Goal: Information Seeking & Learning: Learn about a topic

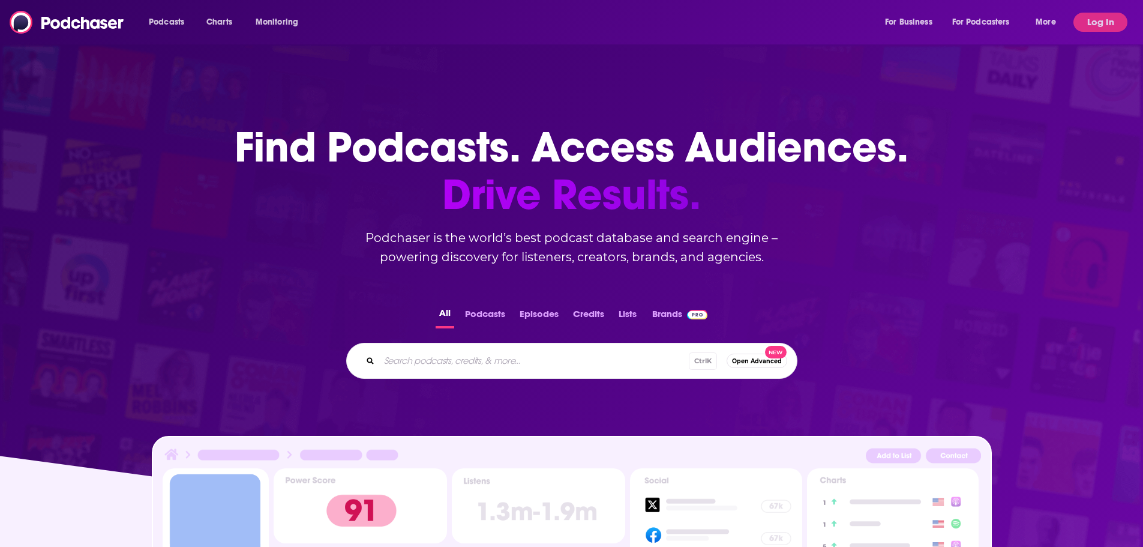
click at [427, 364] on input "Search podcasts, credits, & more..." at bounding box center [534, 360] width 310 height 19
type input "R"
type input "Future of retail"
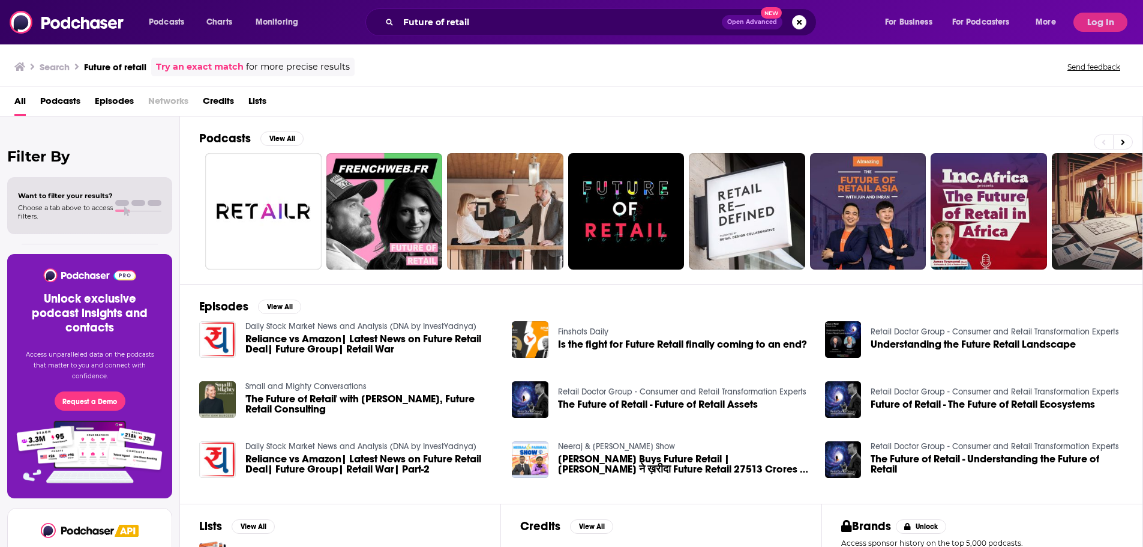
click at [310, 397] on span "'The Future of Retail' with [PERSON_NAME], Future Retail Consulting" at bounding box center [371, 404] width 253 height 20
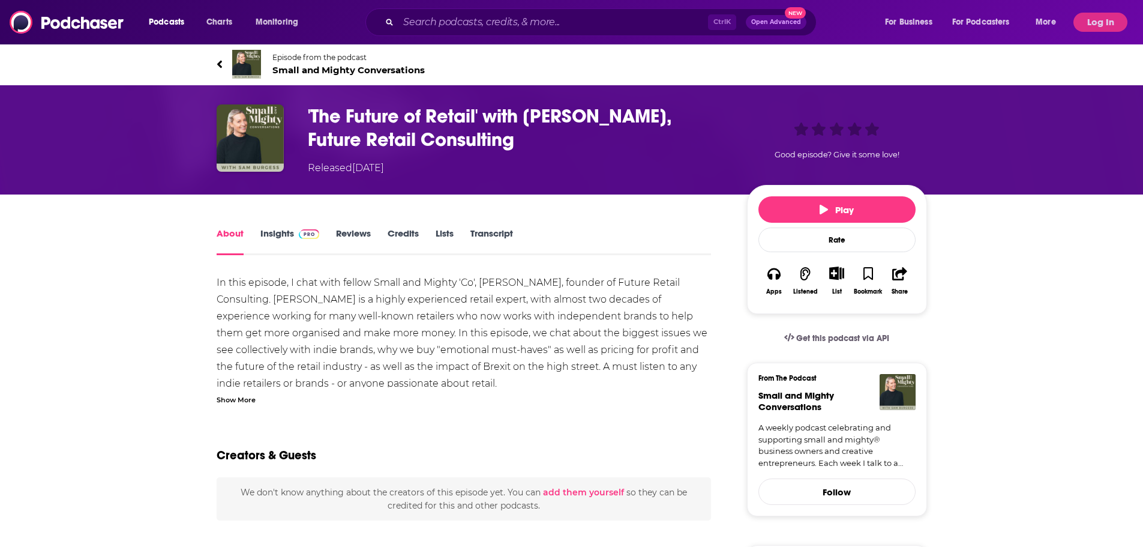
click at [282, 234] on link "Insights" at bounding box center [289, 241] width 59 height 28
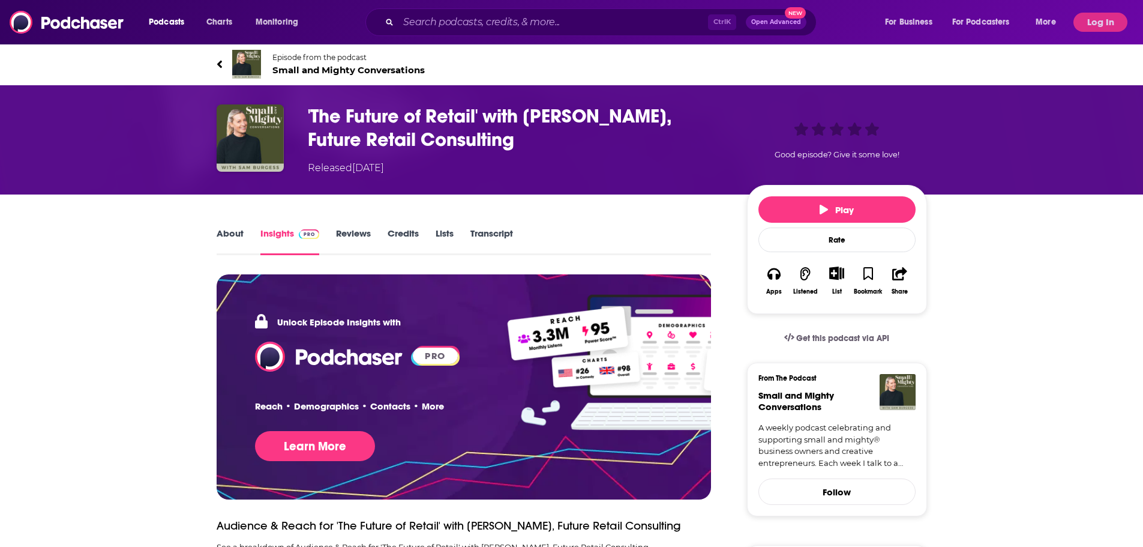
click at [274, 240] on link "Insights" at bounding box center [289, 241] width 59 height 28
click at [1102, 11] on div "Podcasts Charts Monitoring Ctrl K Open Advanced New For Business For Podcasters…" at bounding box center [571, 22] width 1143 height 44
click at [1100, 15] on button "Log In" at bounding box center [1101, 22] width 54 height 19
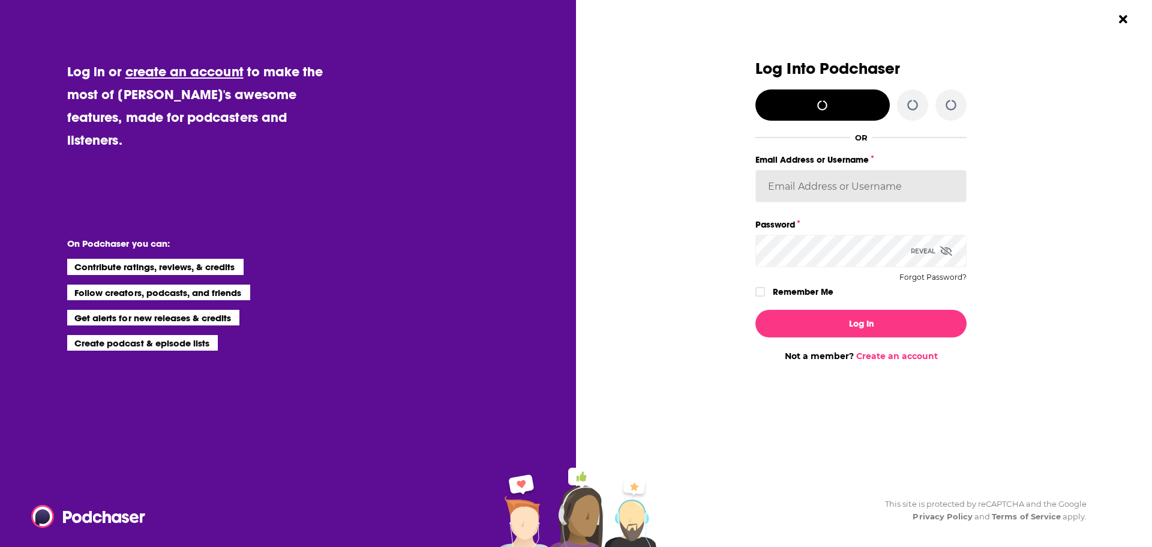
type input "[EMAIL_ADDRESS][DOMAIN_NAME]"
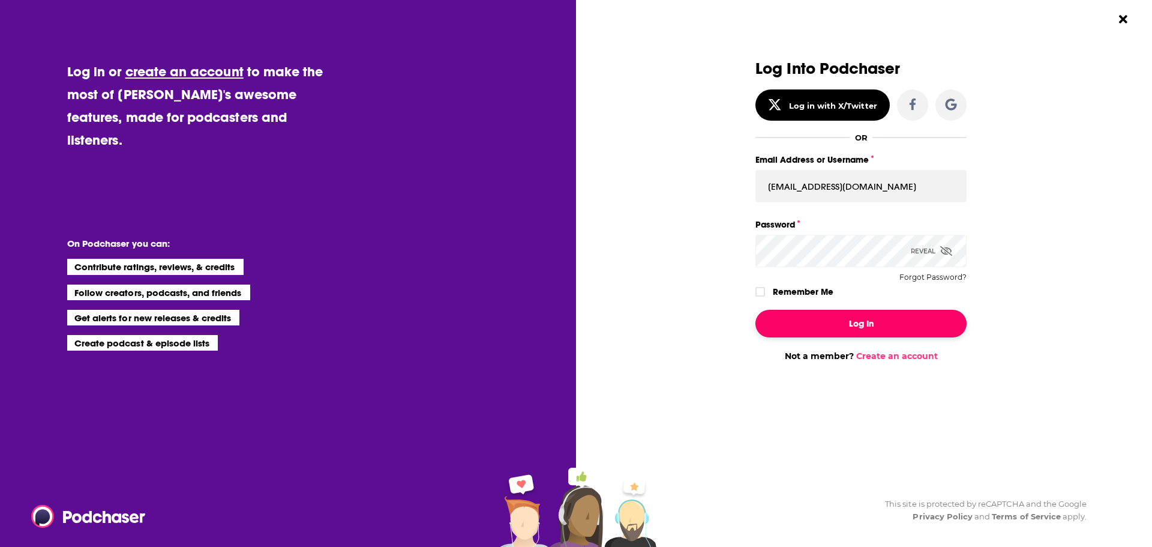
click at [896, 321] on button "Log In" at bounding box center [861, 324] width 211 height 28
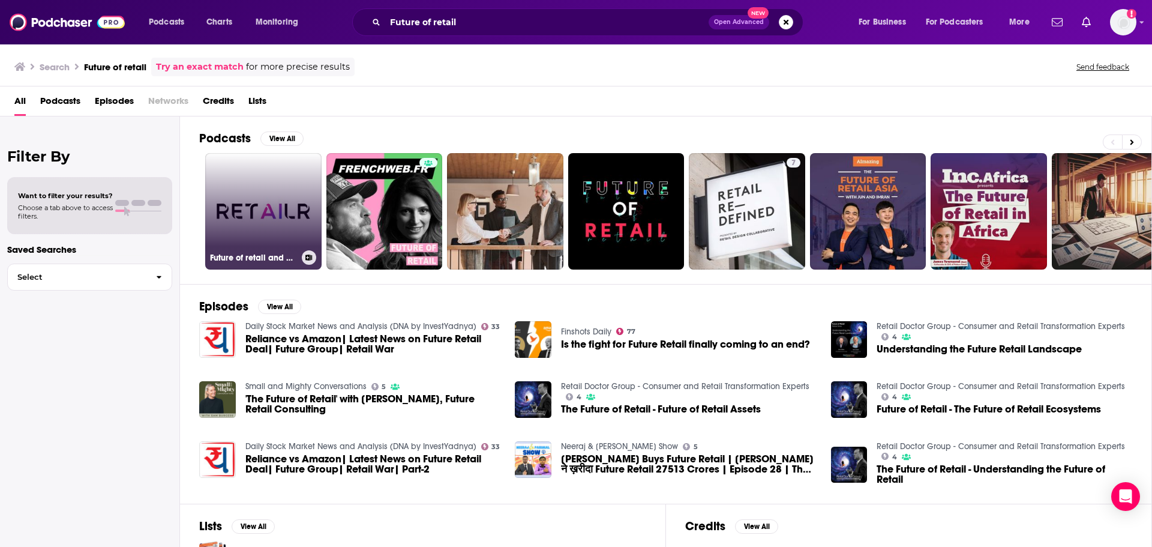
click at [242, 210] on link "Future of retail and AI - Retailr" at bounding box center [263, 211] width 116 height 116
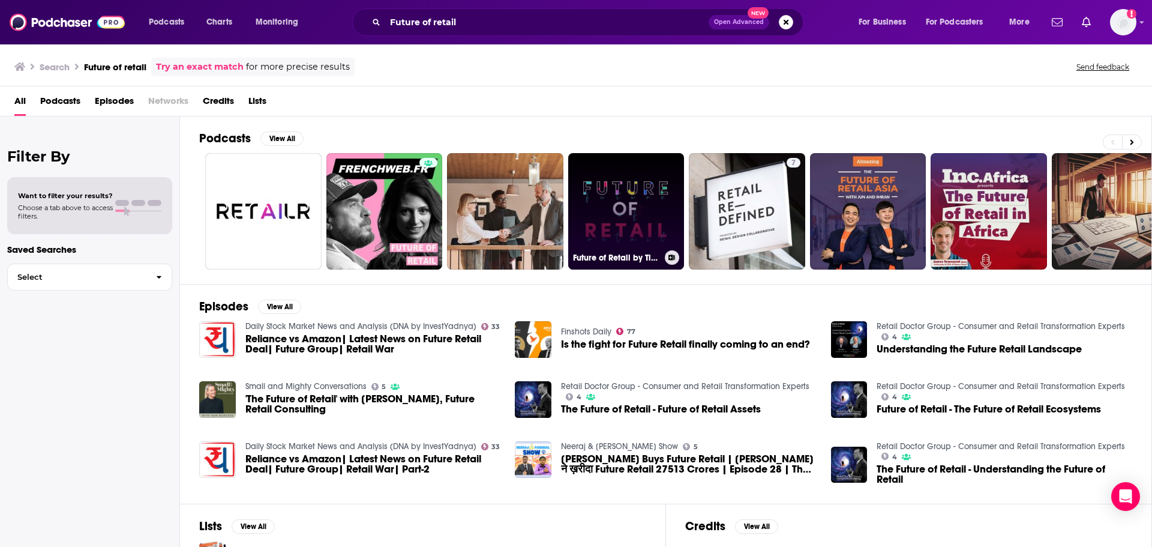
click at [644, 217] on link "Future of Retail by TikTok For Business" at bounding box center [626, 211] width 116 height 116
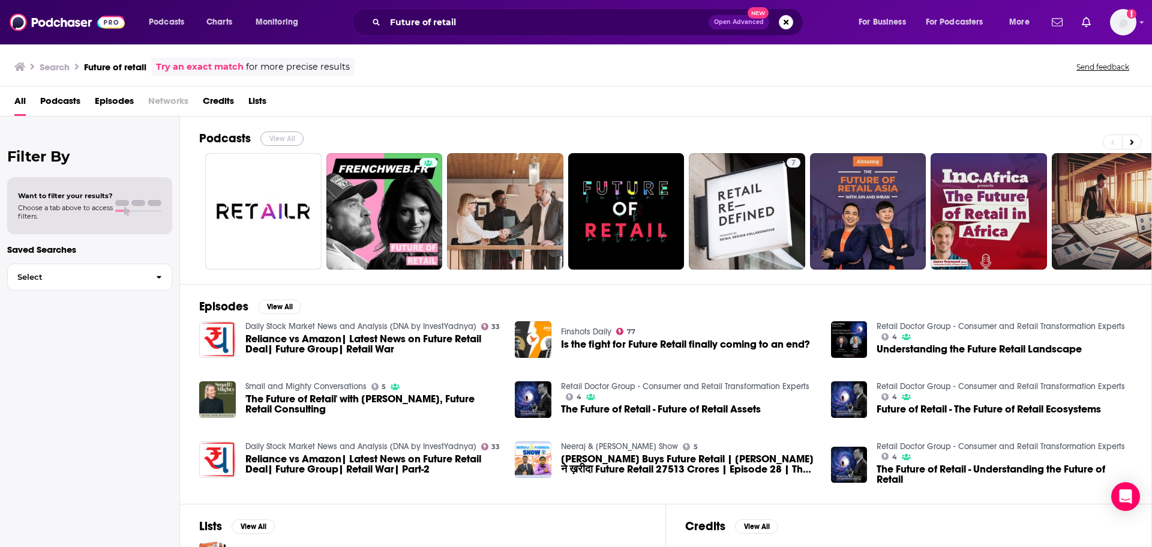
click at [272, 143] on button "View All" at bounding box center [281, 138] width 43 height 14
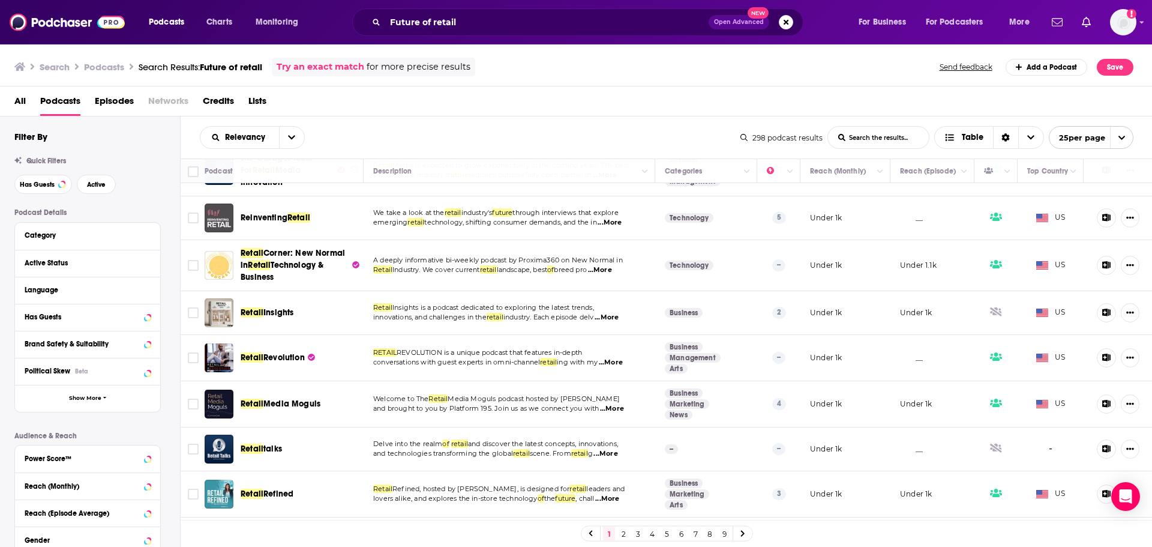
scroll to position [808, 0]
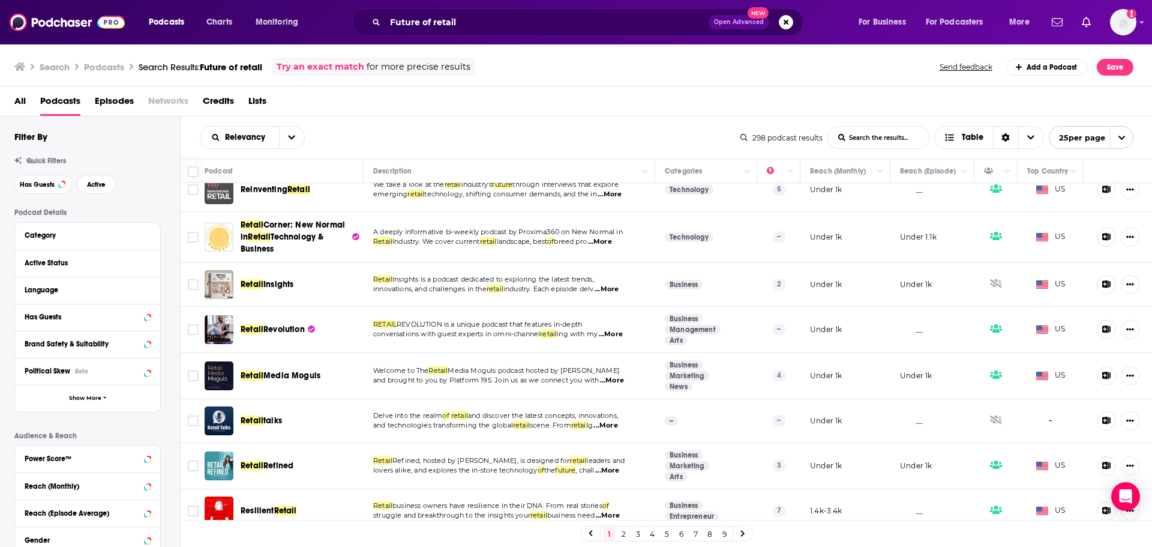
click at [625, 534] on link "2" at bounding box center [623, 533] width 12 height 14
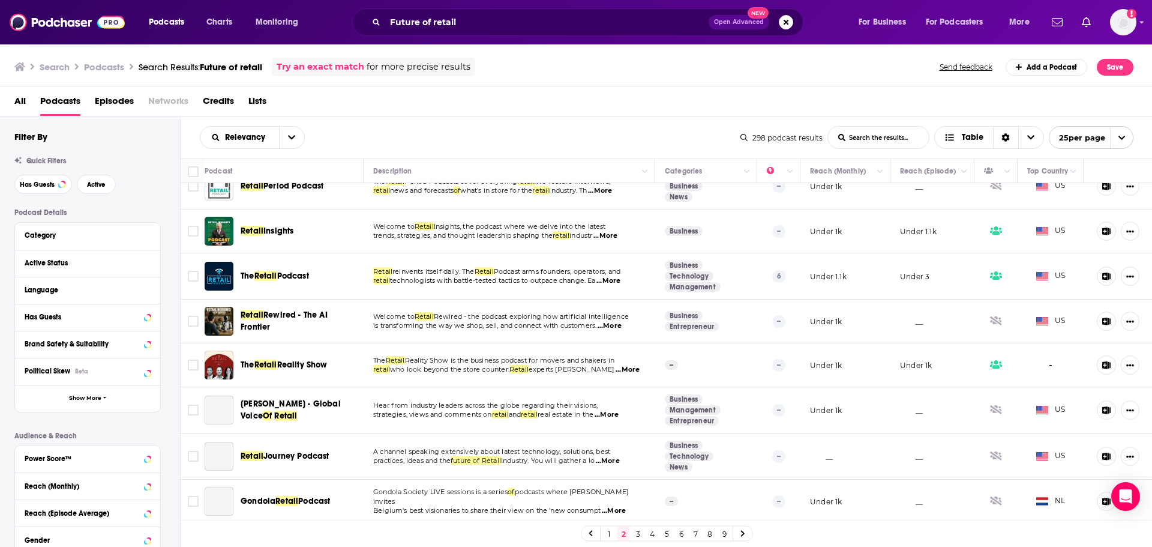
scroll to position [789, 0]
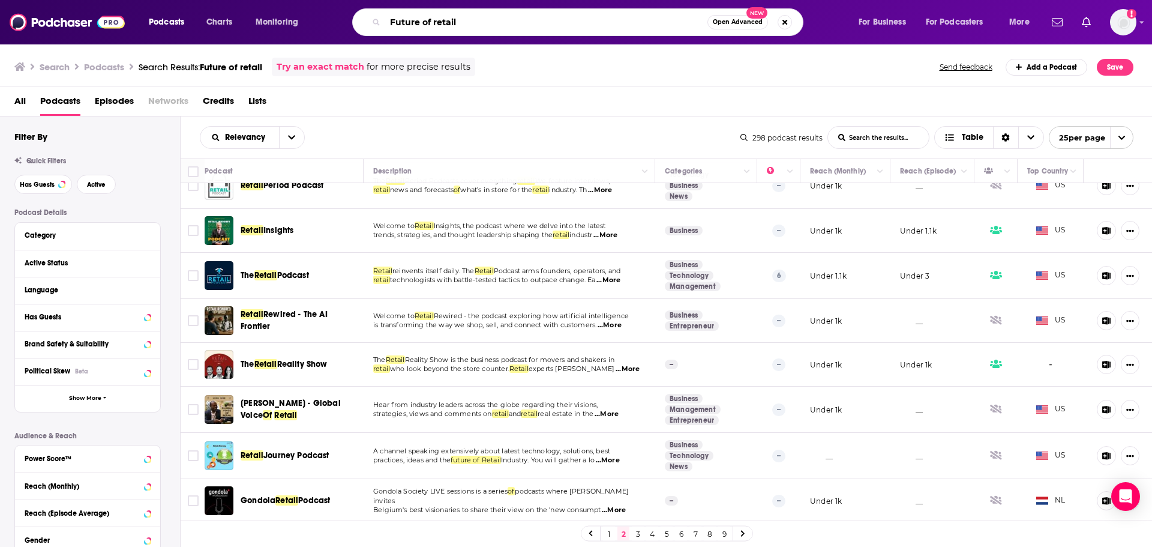
drag, startPoint x: 460, startPoint y: 21, endPoint x: 234, endPoint y: 3, distance: 226.3
click at [235, 3] on div "Podcasts Charts Monitoring Future of retail Open Advanced New For Business For …" at bounding box center [576, 22] width 1152 height 44
type input "ceo of costco"
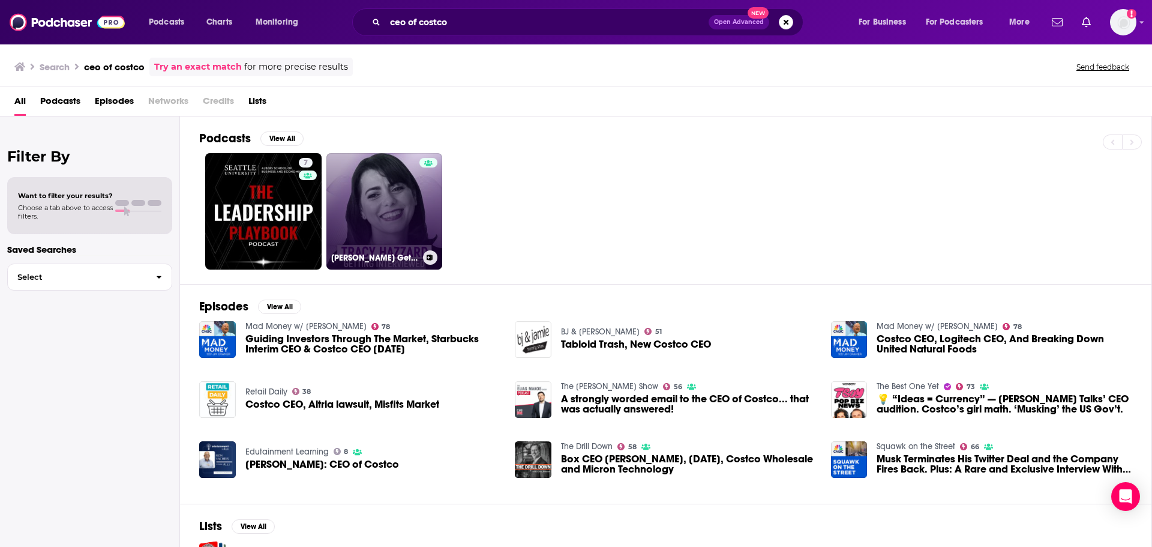
click at [362, 218] on link "[PERSON_NAME] Getting Interviewed" at bounding box center [384, 211] width 116 height 116
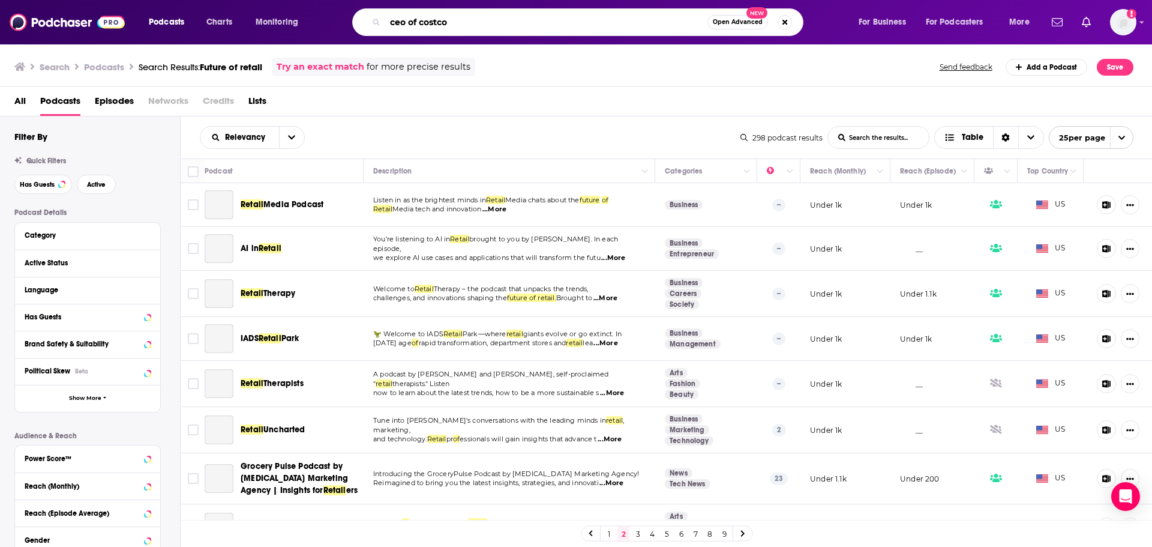
click at [324, 0] on html "Podcasts Charts Monitoring ceo of costco Open Advanced New For Business For Pod…" at bounding box center [576, 273] width 1152 height 547
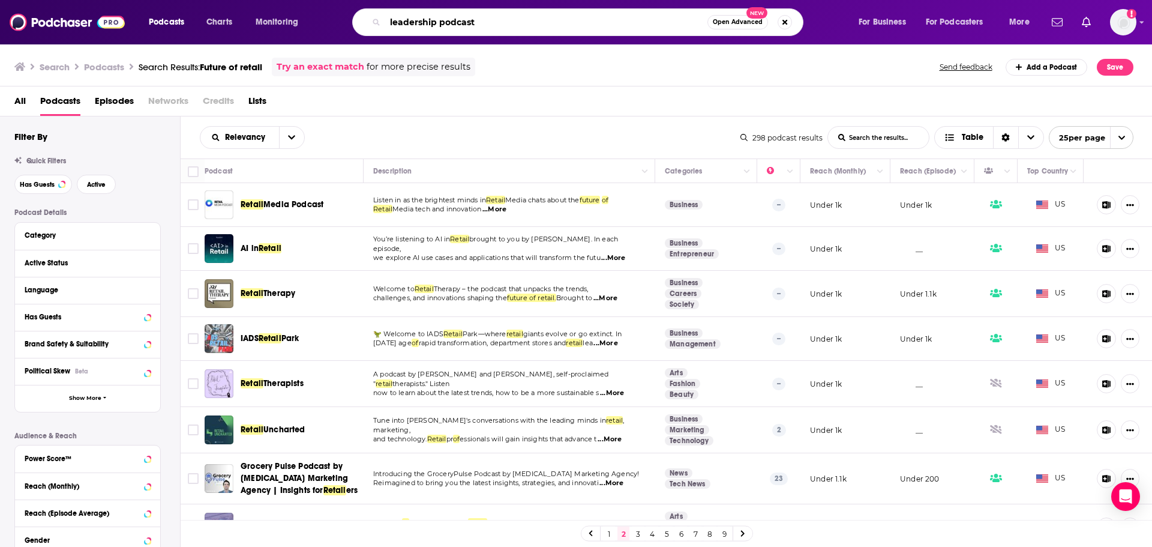
type input "leadership podcast"
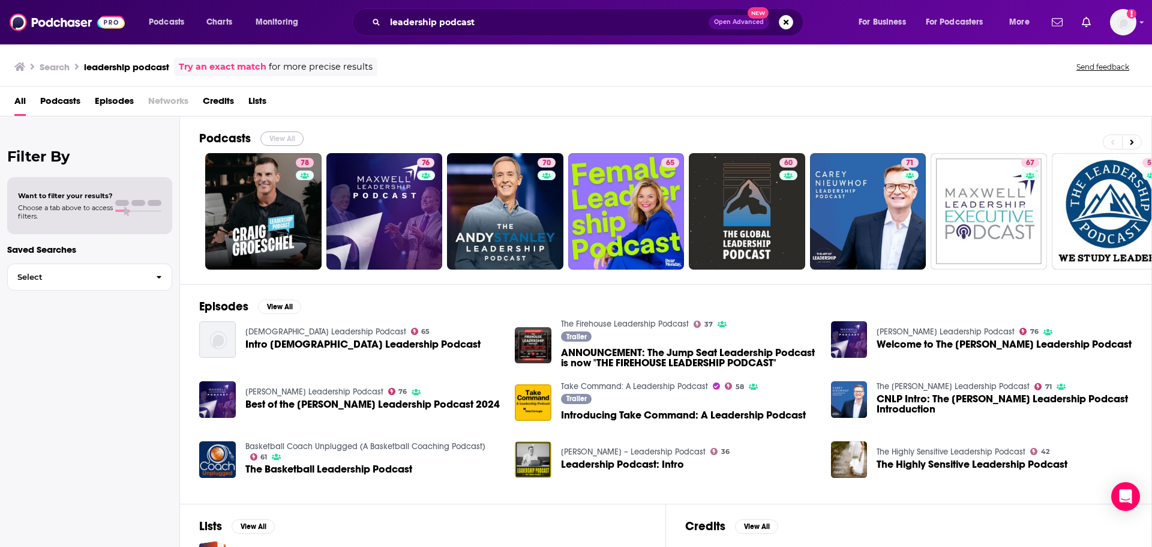
click at [268, 140] on button "View All" at bounding box center [281, 138] width 43 height 14
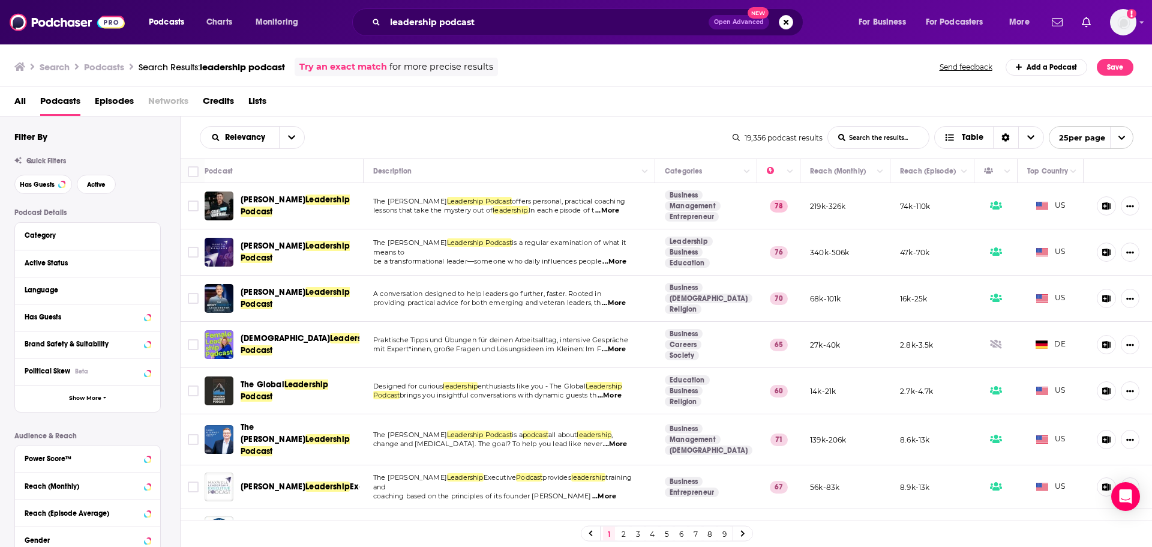
click at [619, 258] on span "...More" at bounding box center [614, 262] width 24 height 10
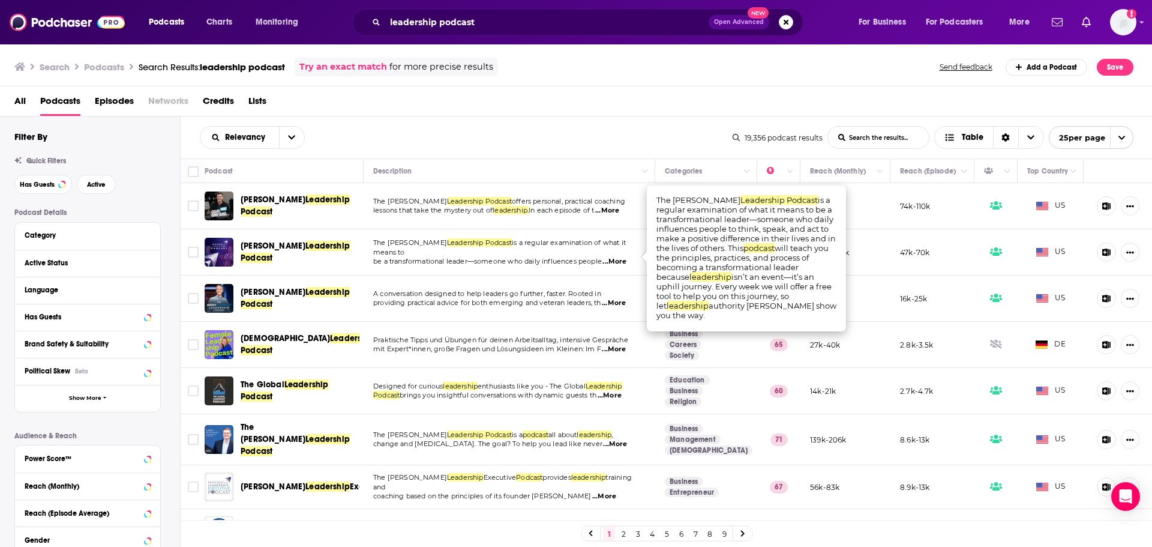
click at [293, 249] on span "Leadership Podcast" at bounding box center [295, 252] width 109 height 22
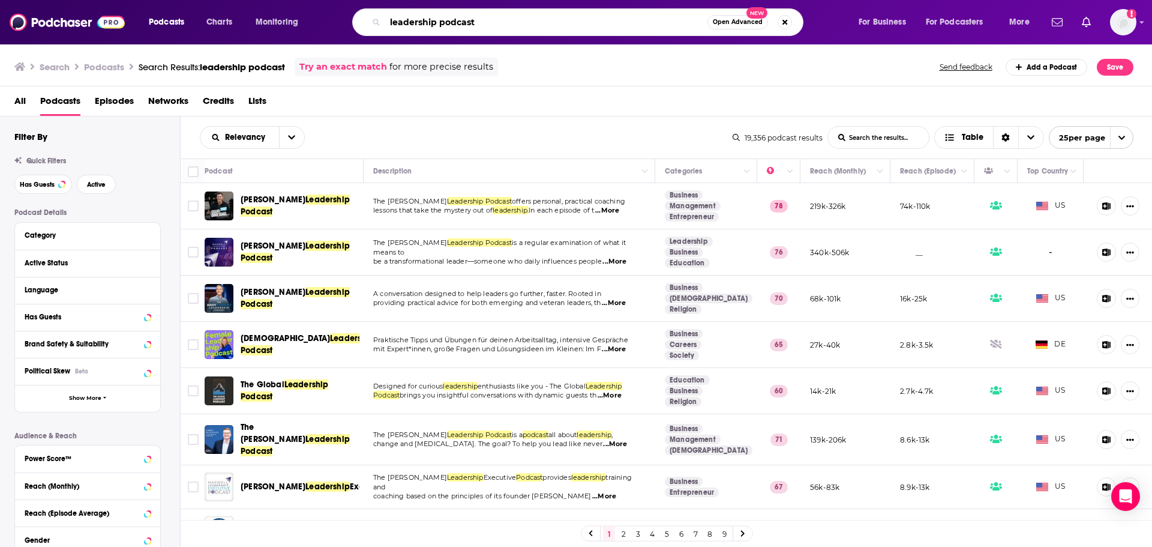
drag, startPoint x: 499, startPoint y: 14, endPoint x: 379, endPoint y: 31, distance: 121.2
click at [379, 31] on div "leadership podcast Open Advanced New" at bounding box center [577, 22] width 451 height 28
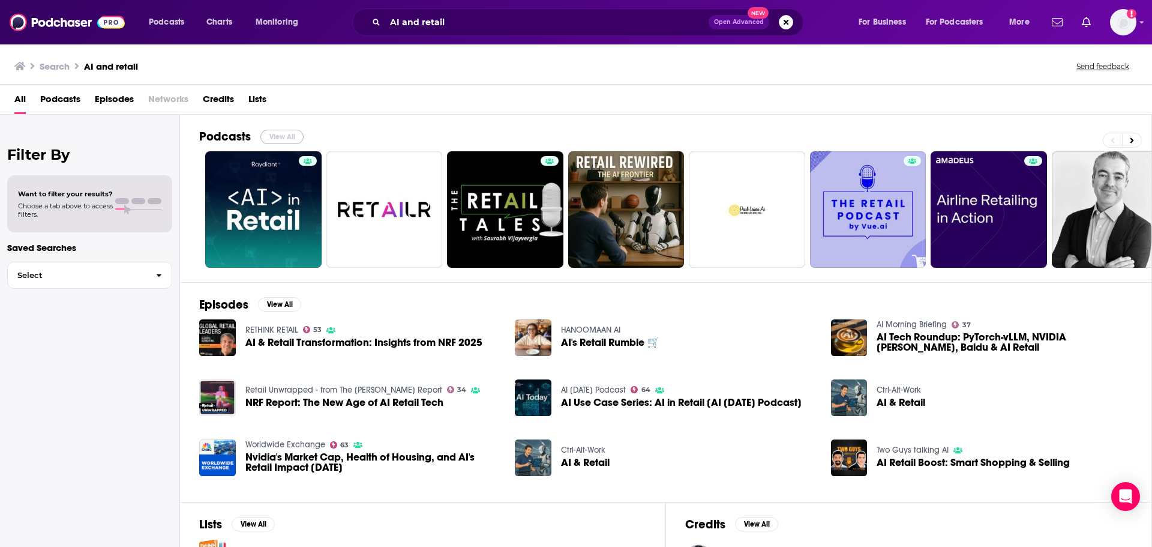
click at [289, 139] on button "View All" at bounding box center [281, 137] width 43 height 14
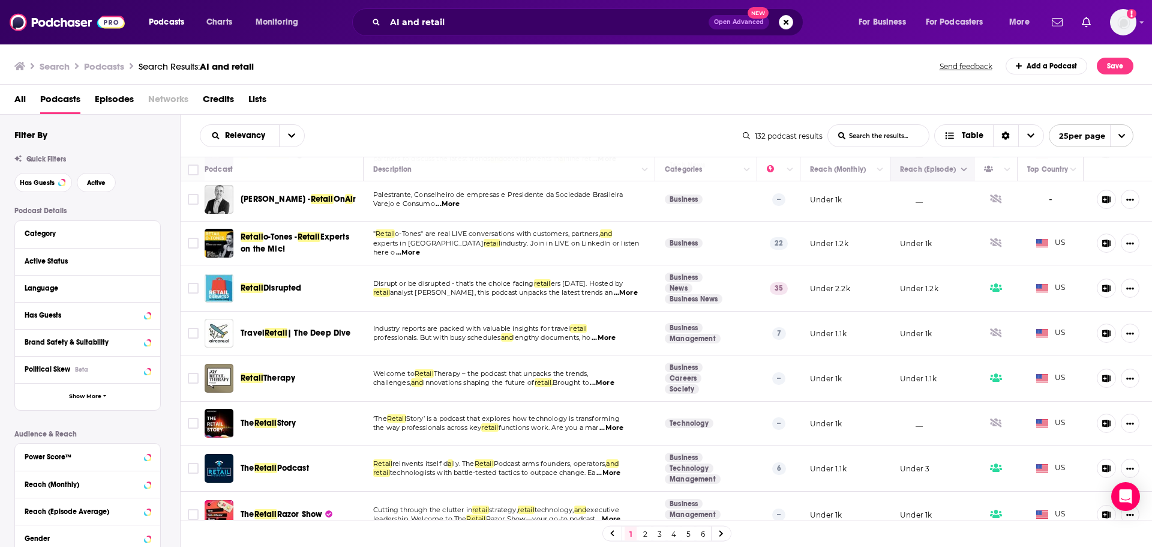
scroll to position [240, 0]
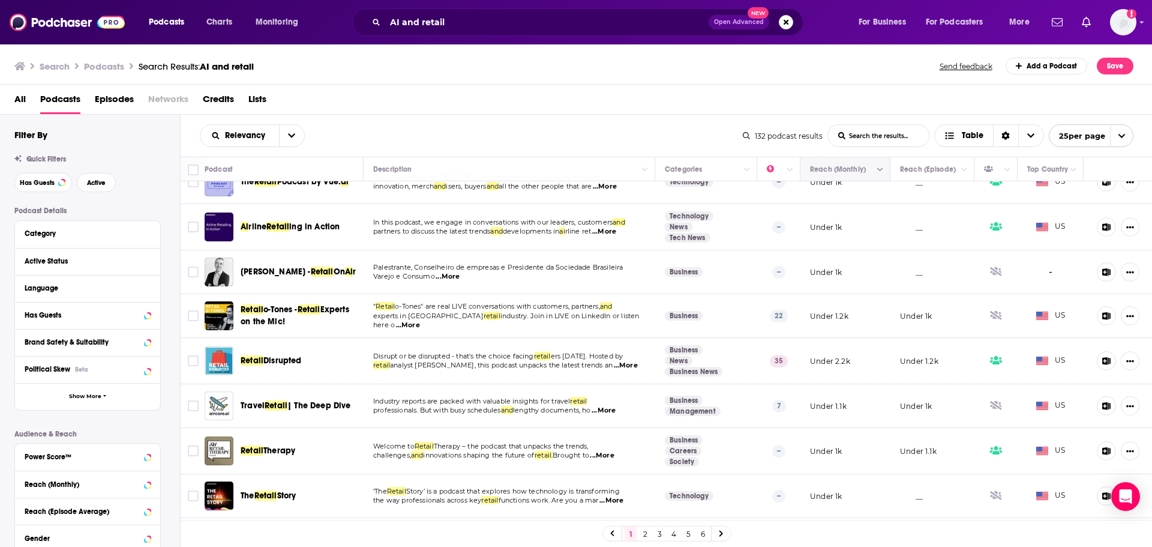
click at [873, 176] on button "Column Actions" at bounding box center [880, 170] width 14 height 14
click at [799, 218] on div at bounding box center [576, 273] width 1152 height 547
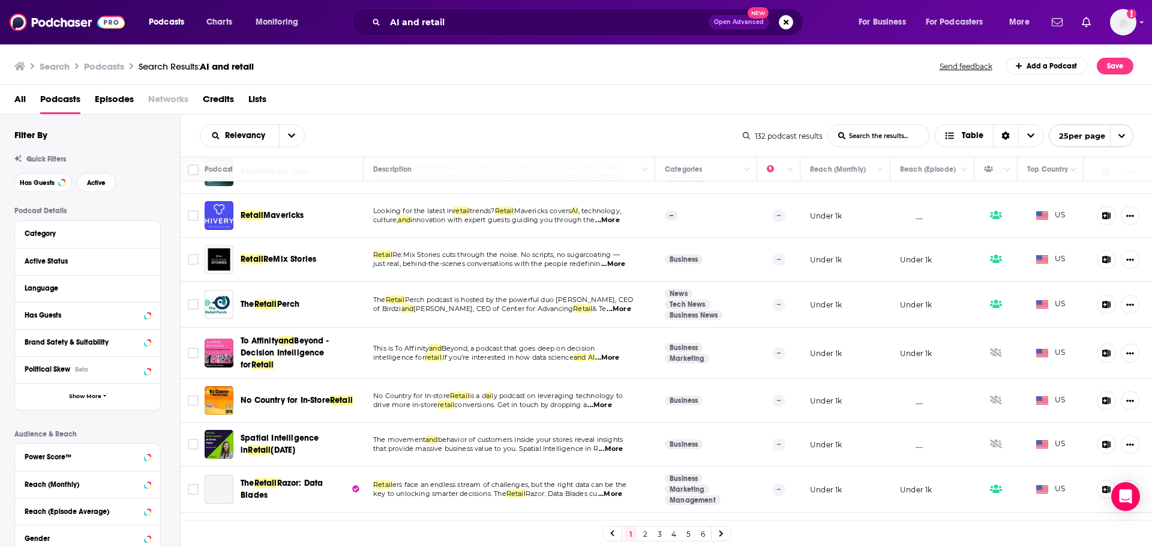
scroll to position [780, 0]
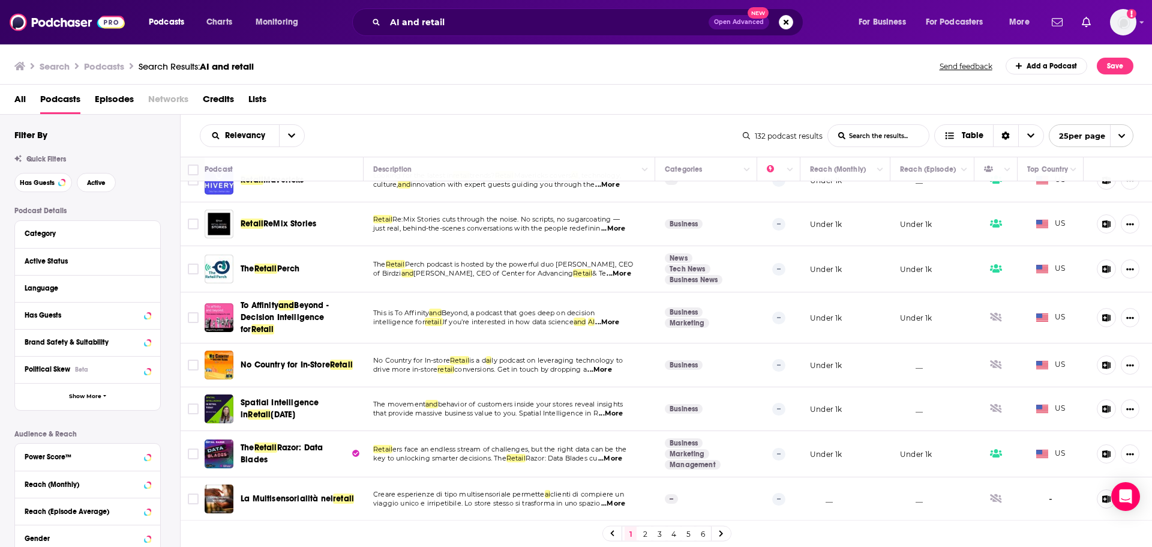
click at [644, 530] on link "2" at bounding box center [645, 533] width 12 height 14
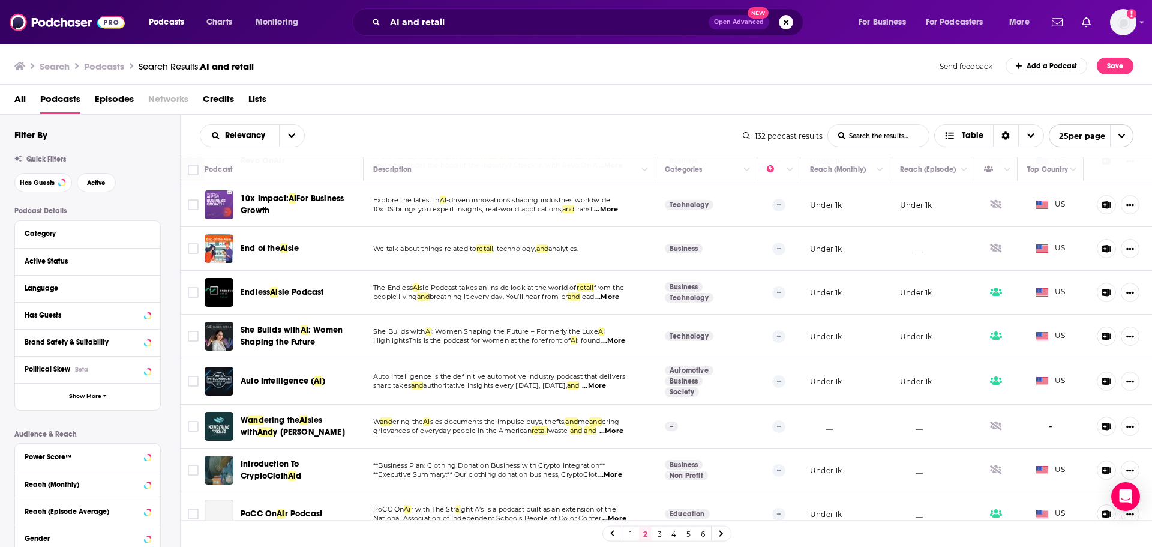
scroll to position [770, 0]
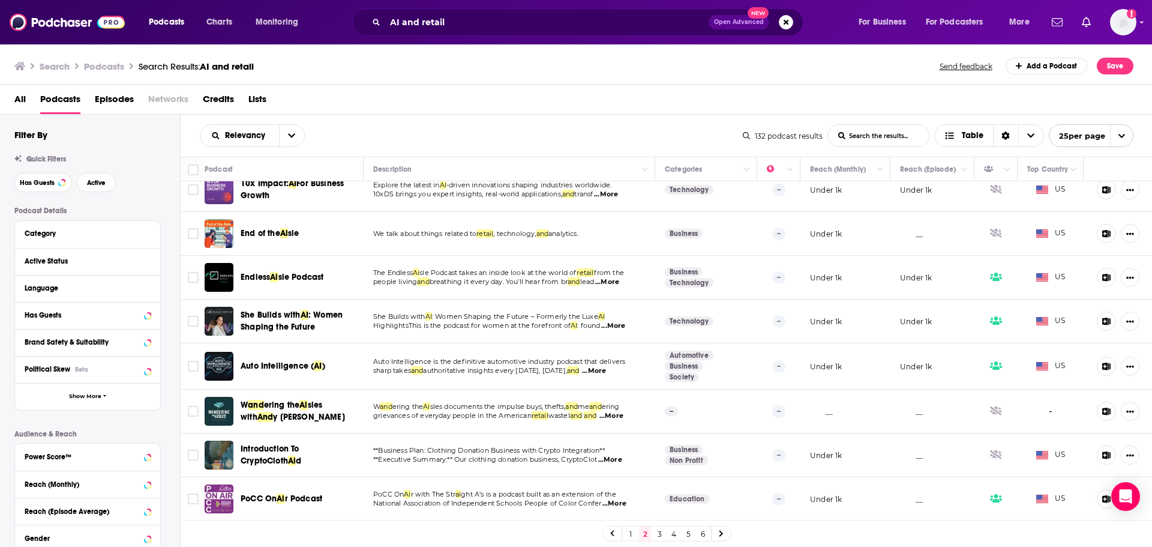
click at [660, 534] on link "3" at bounding box center [659, 533] width 12 height 14
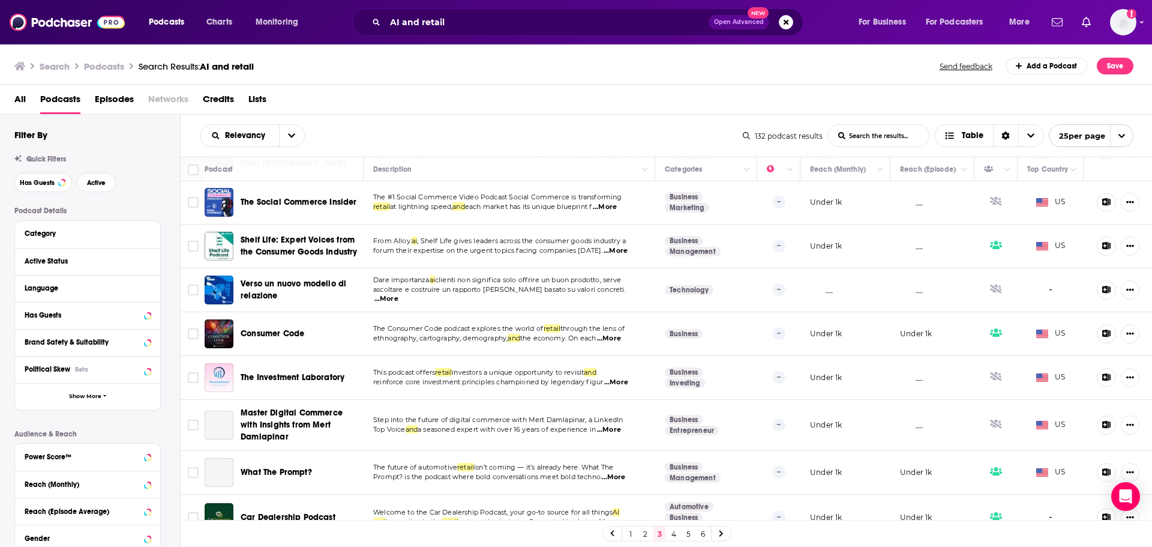
scroll to position [806, 0]
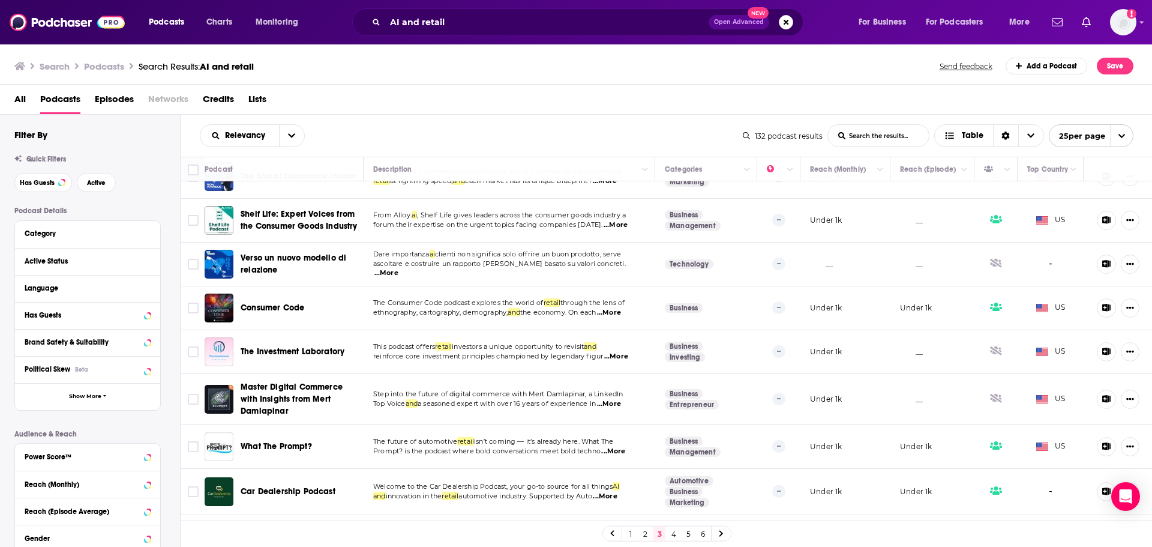
click at [676, 535] on link "4" at bounding box center [674, 533] width 12 height 14
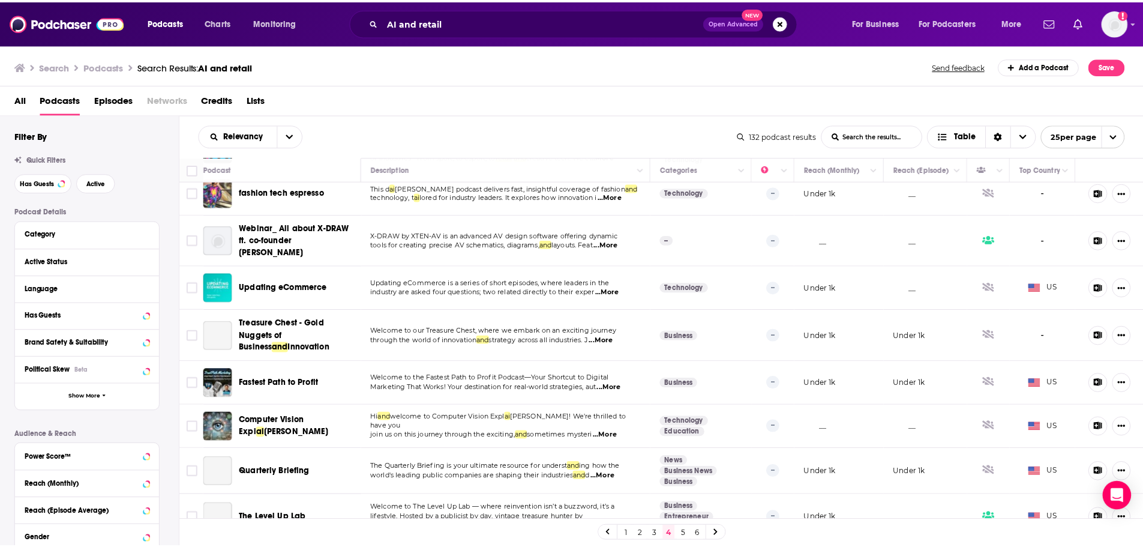
scroll to position [780, 0]
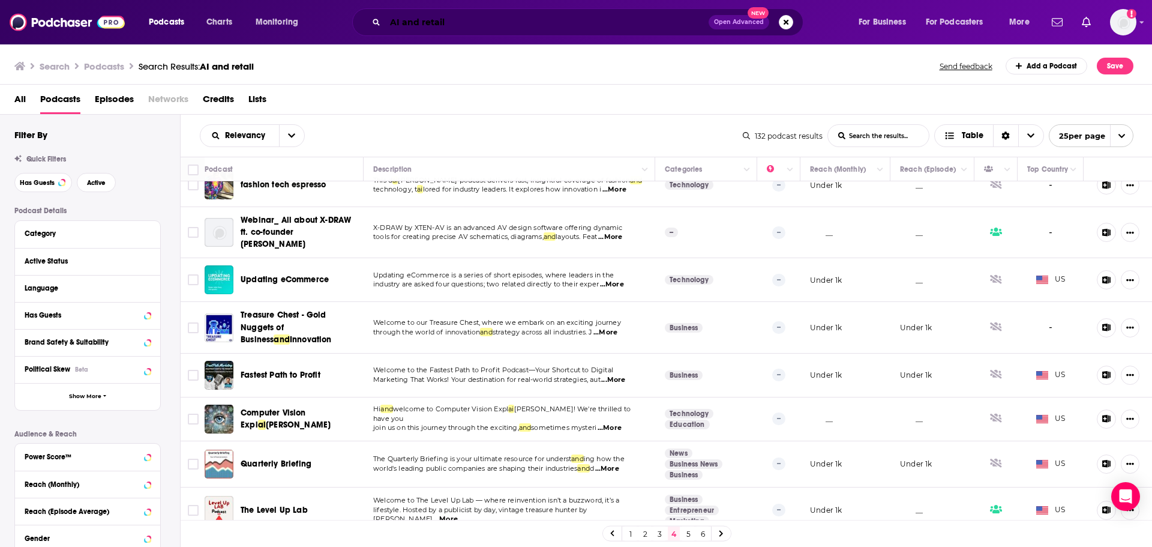
drag, startPoint x: 458, startPoint y: 23, endPoint x: 377, endPoint y: 16, distance: 81.9
click at [377, 16] on div "AI and retail Open Advanced New" at bounding box center [577, 22] width 451 height 28
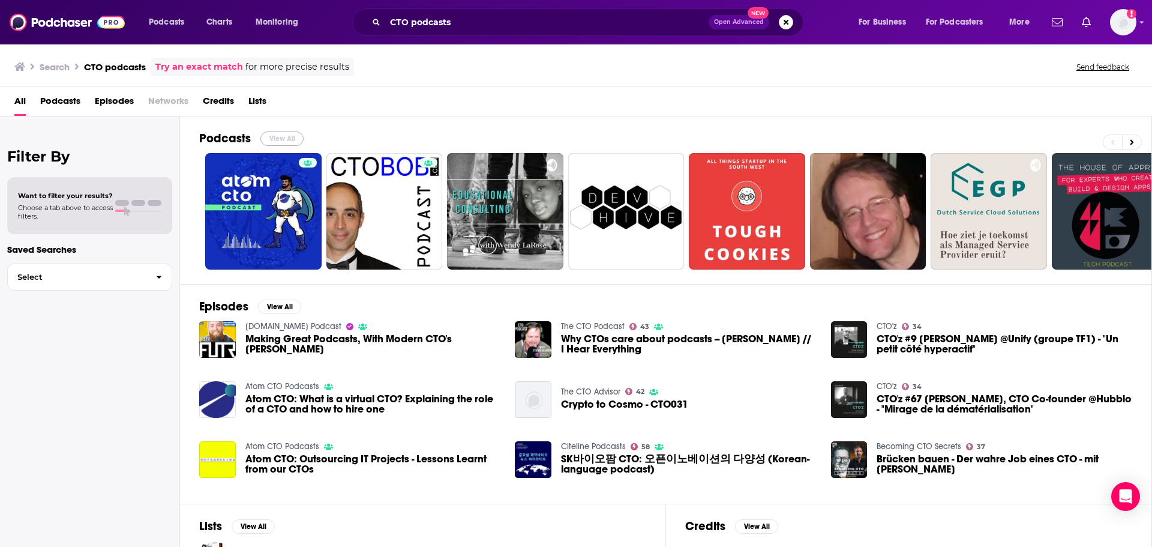
click at [283, 135] on button "View All" at bounding box center [281, 138] width 43 height 14
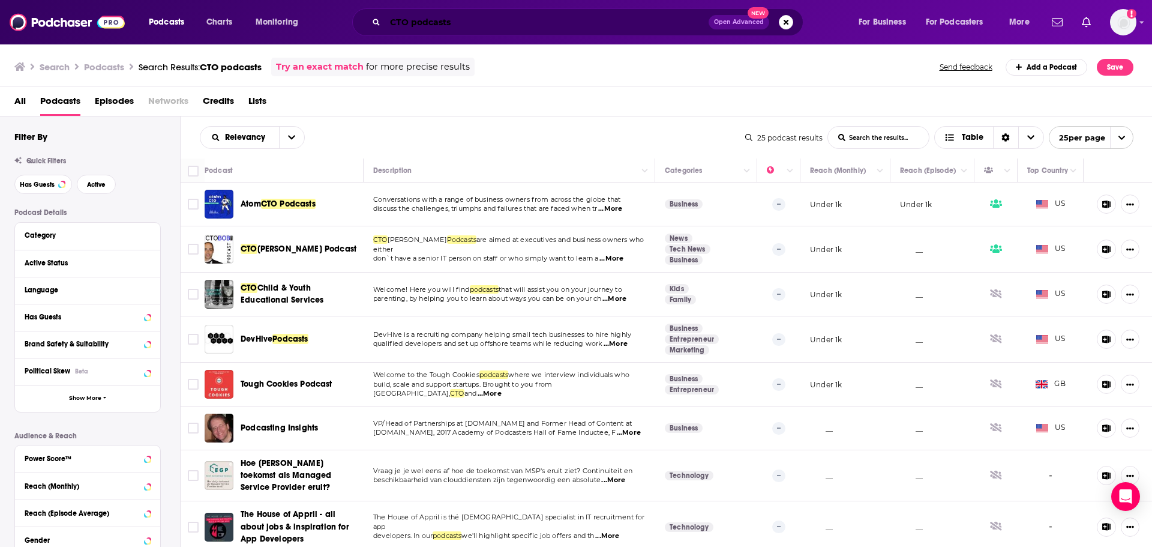
drag, startPoint x: 294, startPoint y: 40, endPoint x: 0, endPoint y: 10, distance: 295.6
click at [68, 17] on div "Podcasts Charts Monitoring CTO podcasts Open Advanced New For Business For Podc…" at bounding box center [576, 22] width 1152 height 44
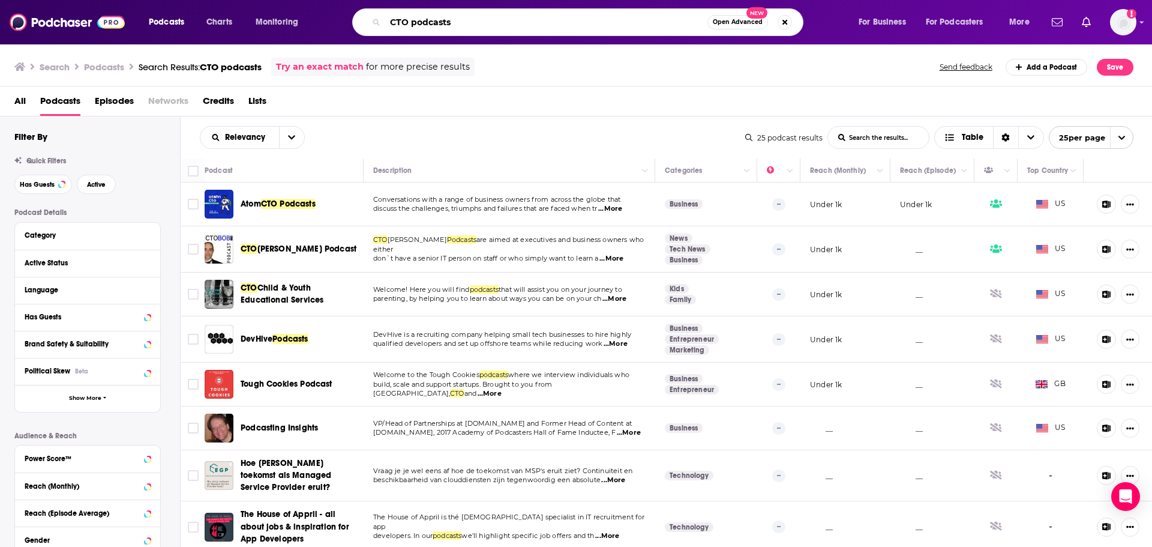
paste input "Technovation with [PERSON_NAME]"
type input "Technovation with [PERSON_NAME]"
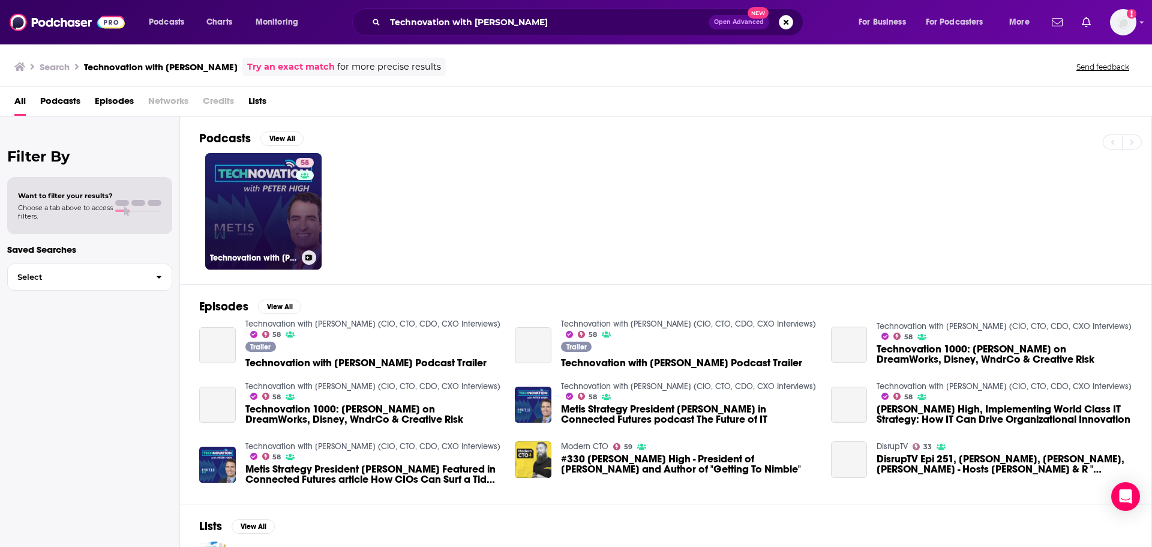
click at [239, 210] on link "58 Technovation with [PERSON_NAME] (CIO, CTO, CDO, CXO Interviews)" at bounding box center [263, 211] width 116 height 116
